Goal: Task Accomplishment & Management: Manage account settings

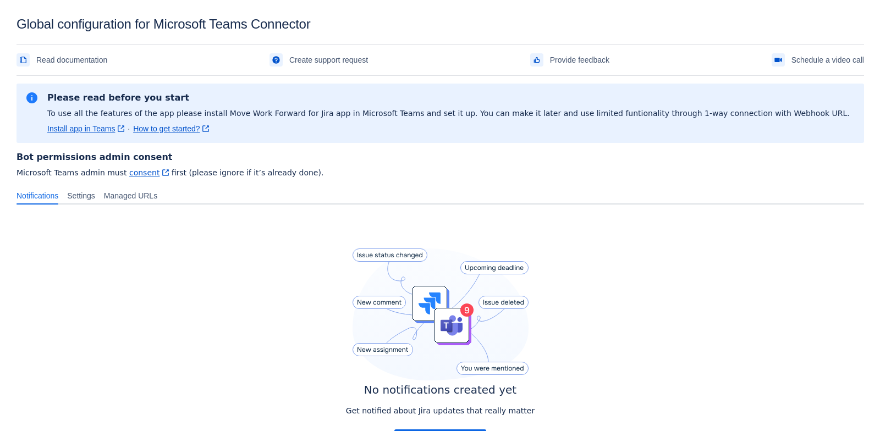
scroll to position [97, 0]
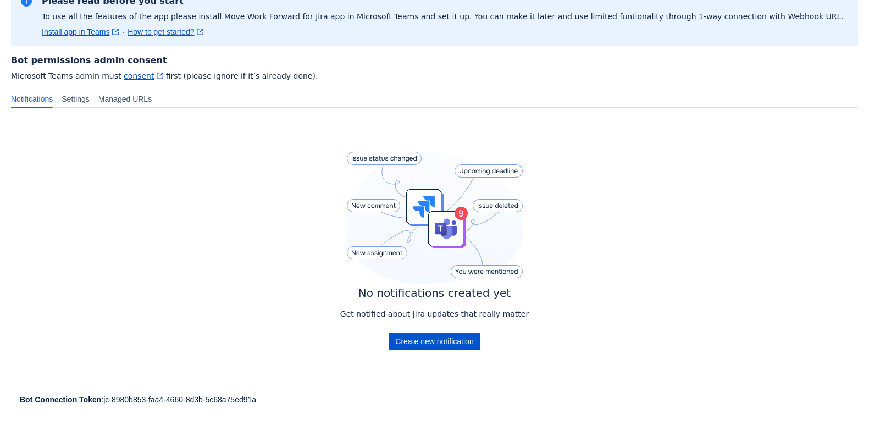
click at [414, 340] on span "Create new notification" at bounding box center [434, 342] width 78 height 18
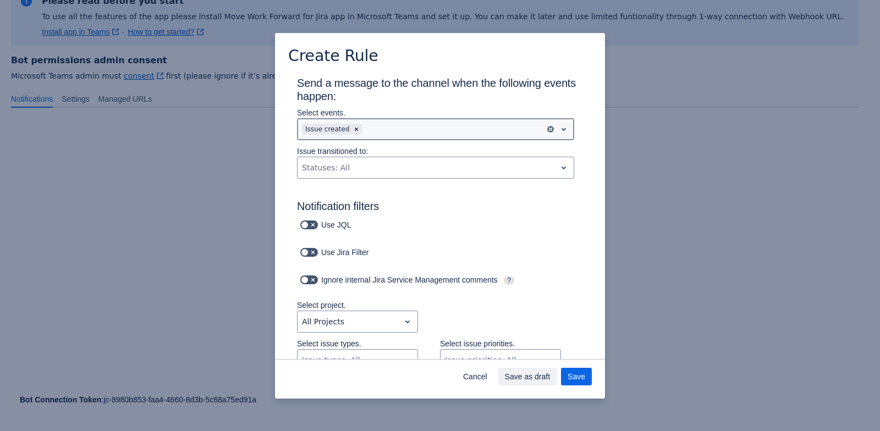
click at [369, 135] on div "Scrollable content" at bounding box center [452, 129] width 176 height 13
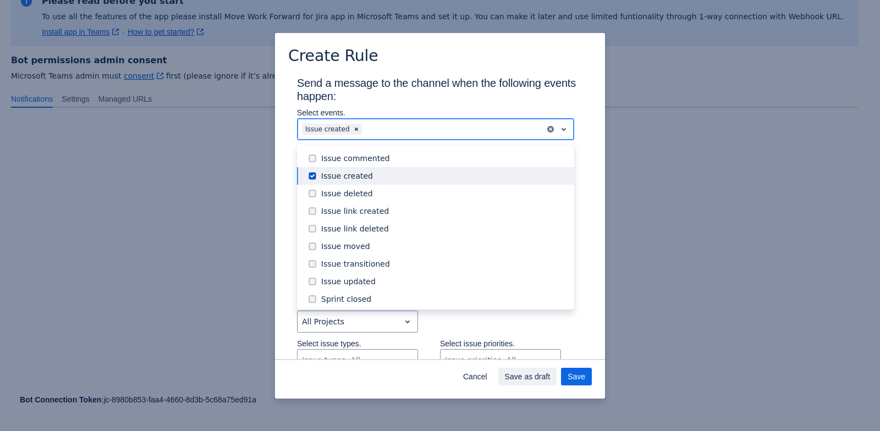
scroll to position [68, 0]
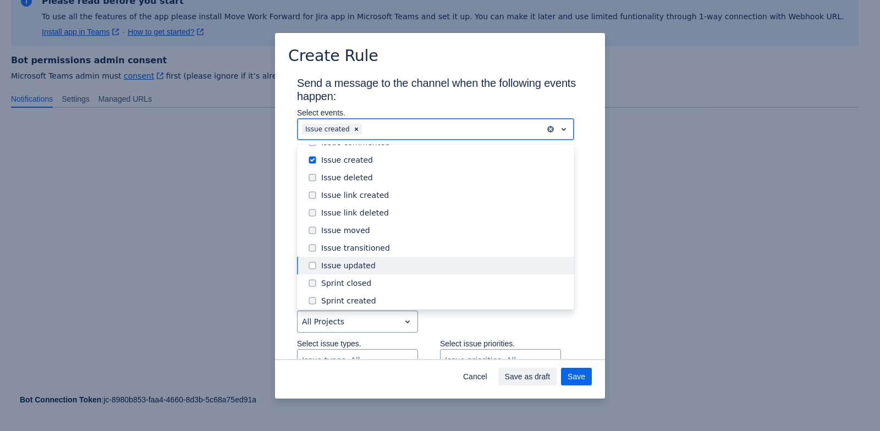
click at [387, 261] on div "Issue updated" at bounding box center [444, 265] width 246 height 11
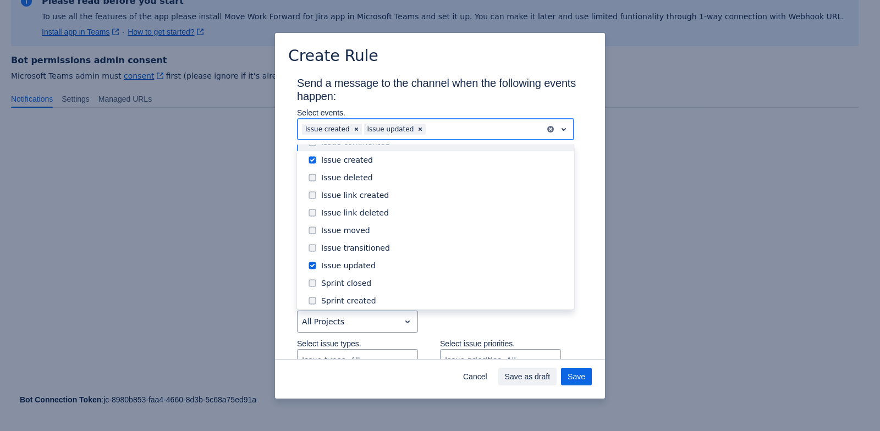
click at [439, 126] on div "Scrollable content" at bounding box center [484, 129] width 113 height 13
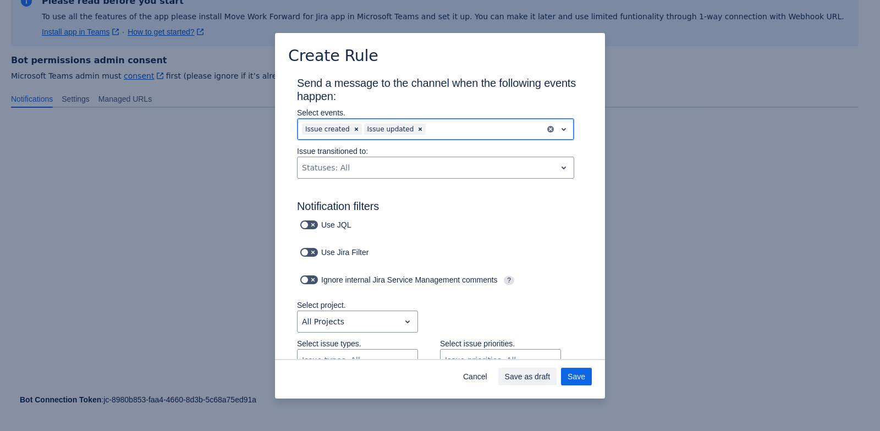
click at [439, 131] on div "Scrollable content" at bounding box center [484, 129] width 113 height 13
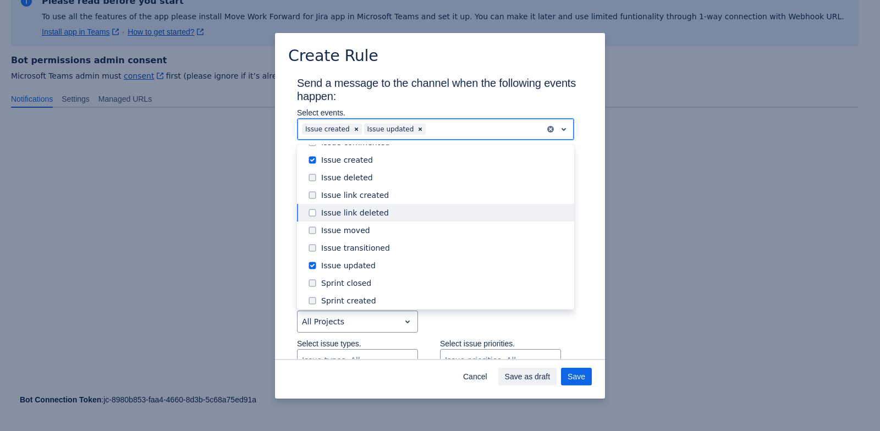
scroll to position [0, 0]
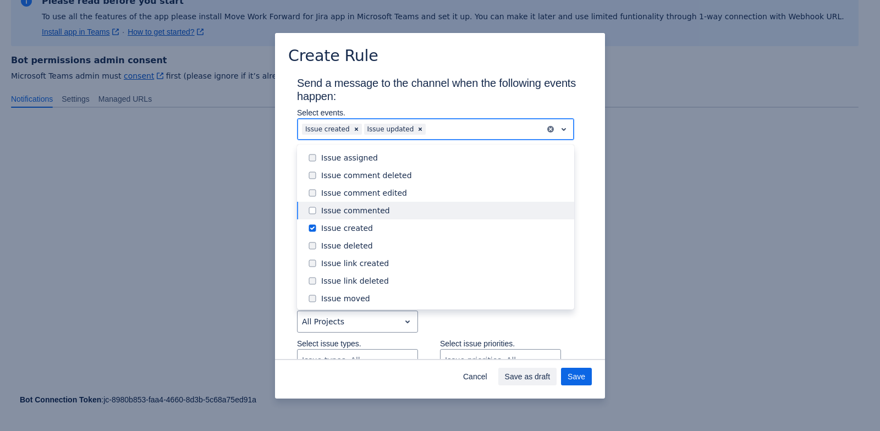
click at [389, 207] on div "Issue commented" at bounding box center [444, 210] width 246 height 11
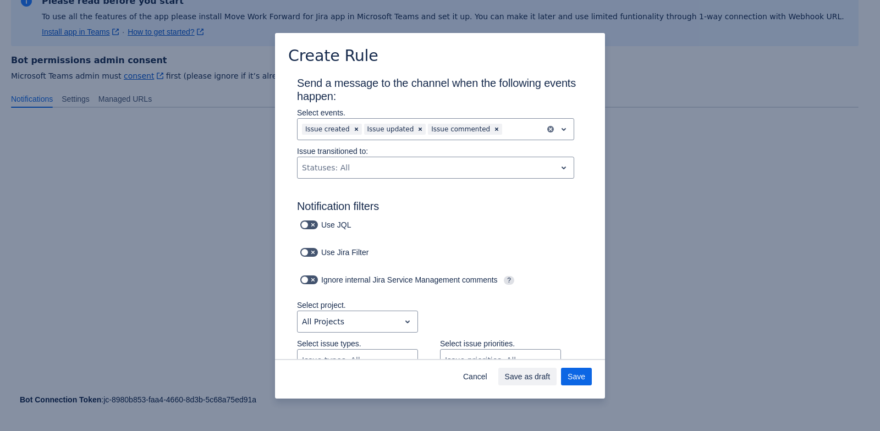
click at [497, 99] on h3 "Send a message to the channel when the following events happen:" at bounding box center [440, 91] width 286 height 31
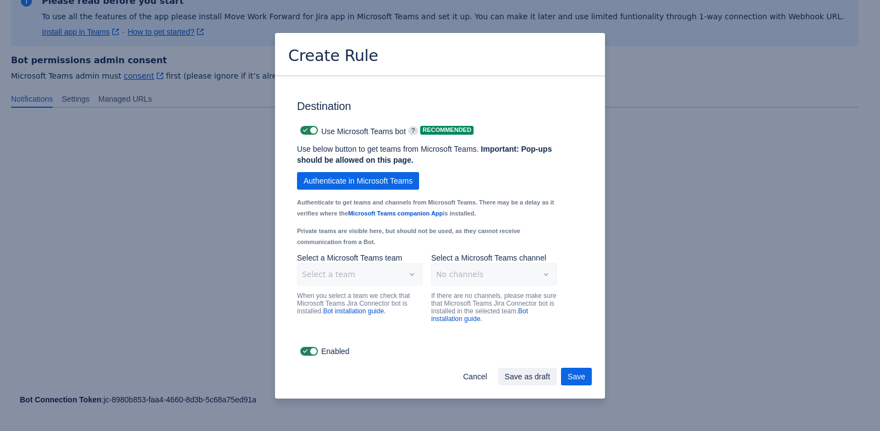
scroll to position [783, 0]
click at [569, 379] on span "Save" at bounding box center [576, 377] width 18 height 18
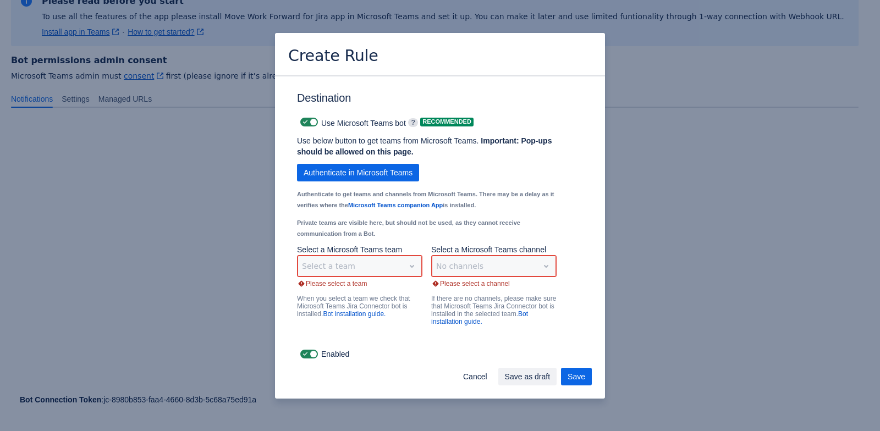
click at [372, 277] on div "Select a team" at bounding box center [359, 266] width 125 height 22
click at [367, 178] on span "Authenticate in Microsoft Teams" at bounding box center [357, 173] width 109 height 18
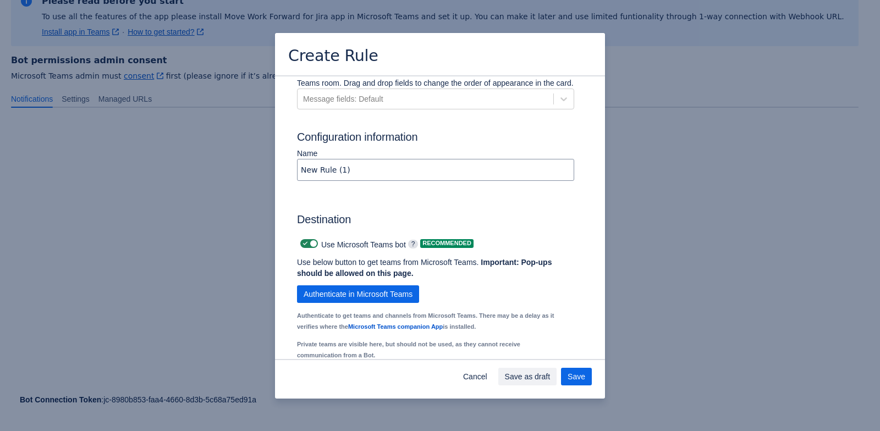
scroll to position [756, 0]
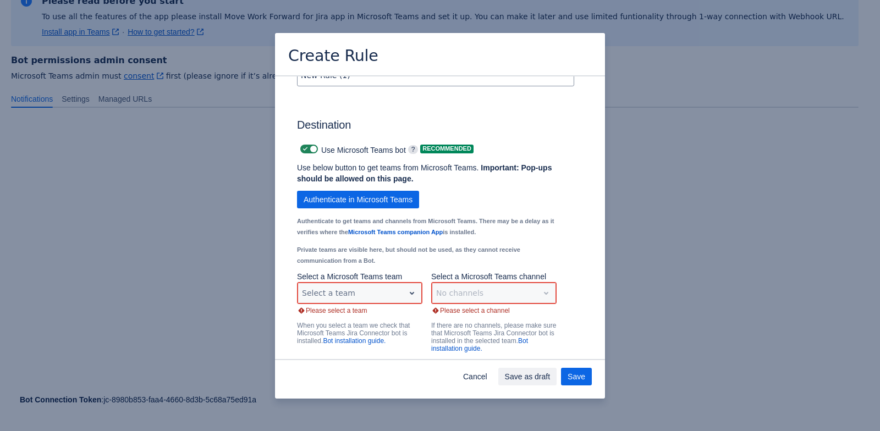
click at [393, 300] on div "Scrollable content" at bounding box center [351, 292] width 98 height 13
click at [380, 273] on div "Test Jira" at bounding box center [359, 265] width 125 height 18
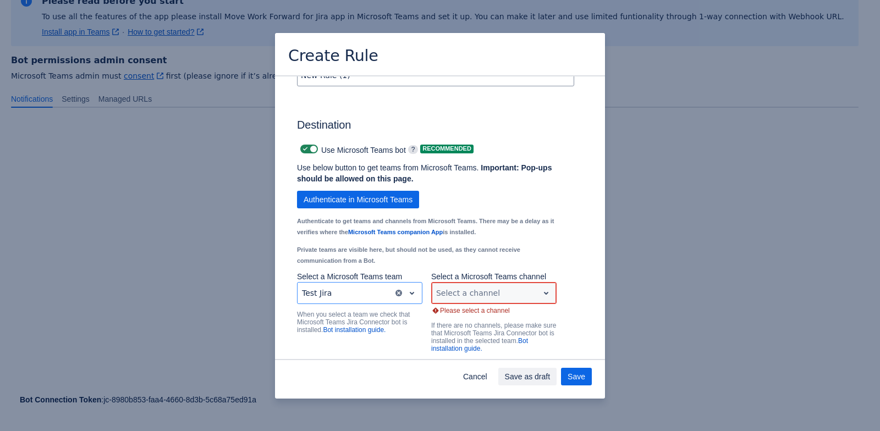
click at [474, 300] on div "Scrollable content" at bounding box center [485, 292] width 98 height 13
click at [468, 272] on div "General" at bounding box center [493, 265] width 125 height 18
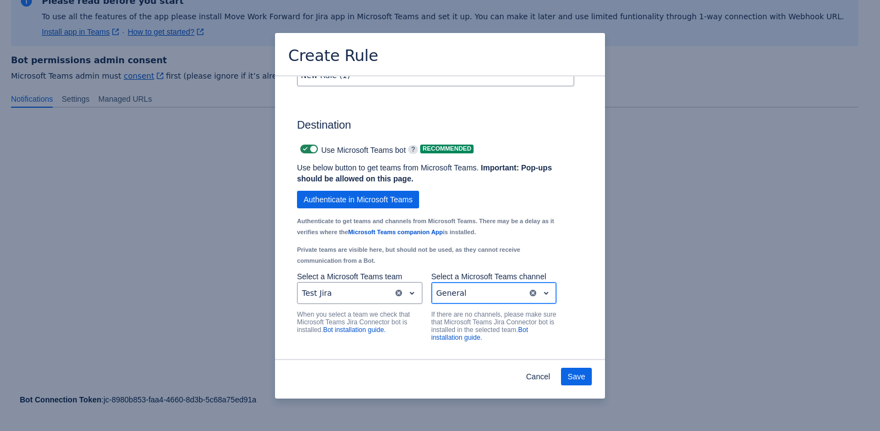
scroll to position [783, 0]
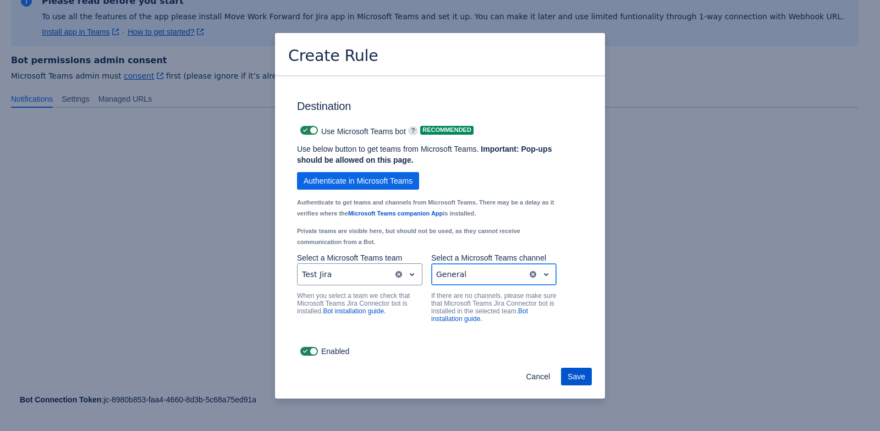
click at [583, 377] on span "Save" at bounding box center [576, 377] width 18 height 18
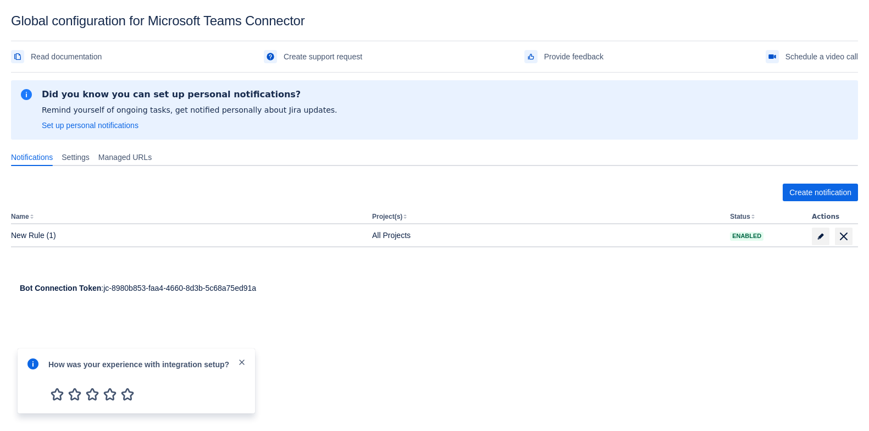
scroll to position [0, 0]
